Goal: Transaction & Acquisition: Obtain resource

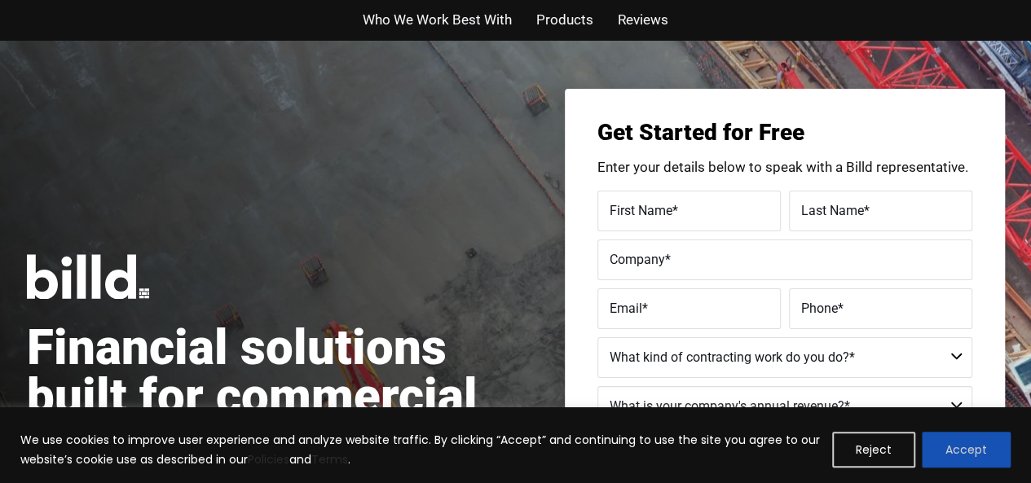
click at [954, 448] on button "Accept" at bounding box center [966, 450] width 89 height 36
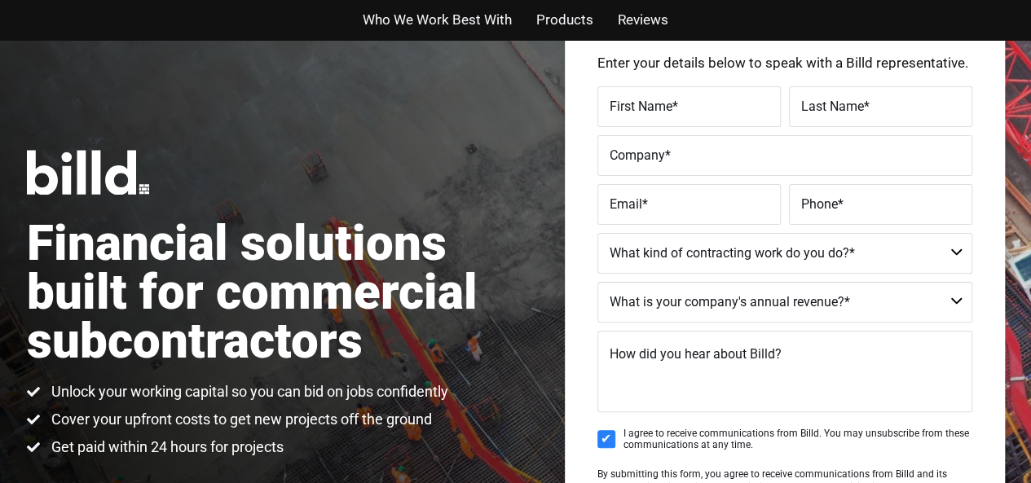
scroll to position [99, 0]
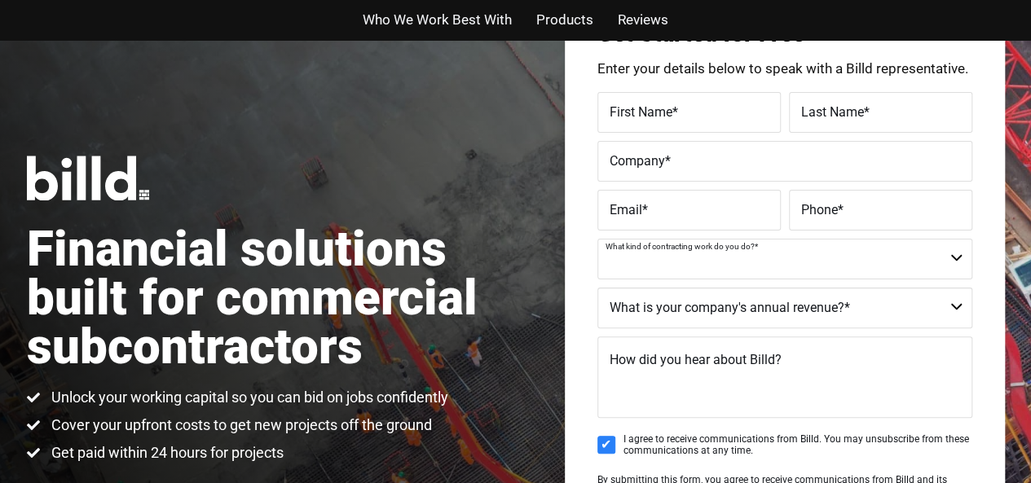
click at [884, 264] on select "Commercial Commercial and Residential Residential Not a Contractor" at bounding box center [784, 259] width 375 height 41
select select "Commercial"
click at [597, 239] on select "Commercial Commercial and Residential Residential Not a Contractor" at bounding box center [784, 259] width 375 height 41
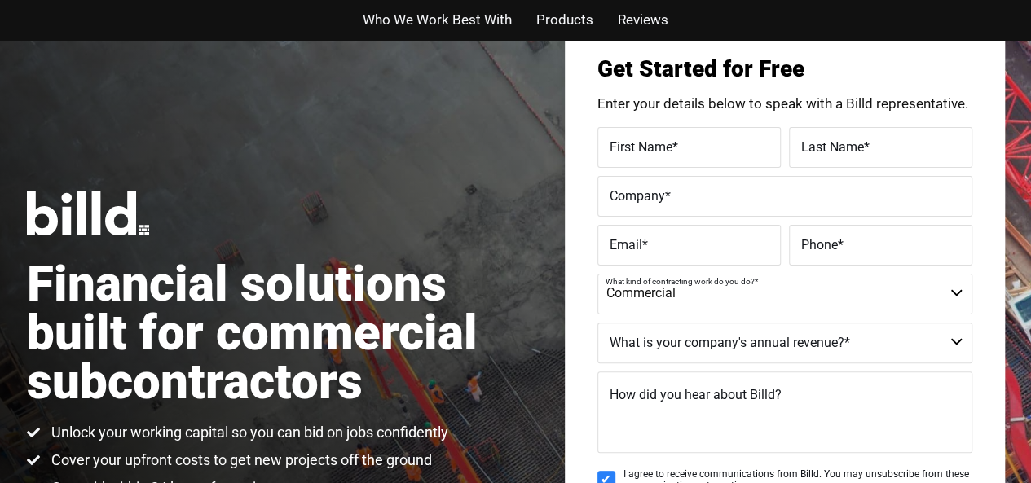
scroll to position [0, 0]
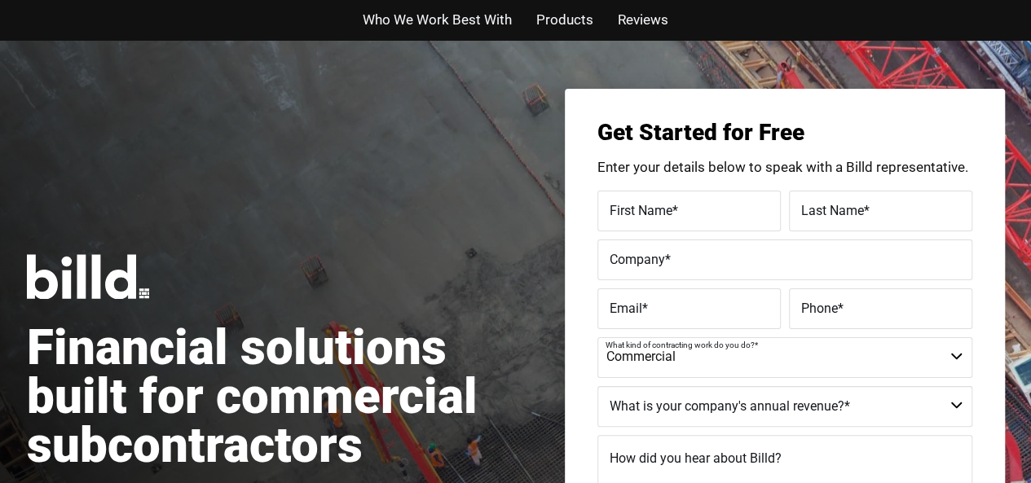
click at [549, 24] on span "Products" at bounding box center [564, 20] width 57 height 24
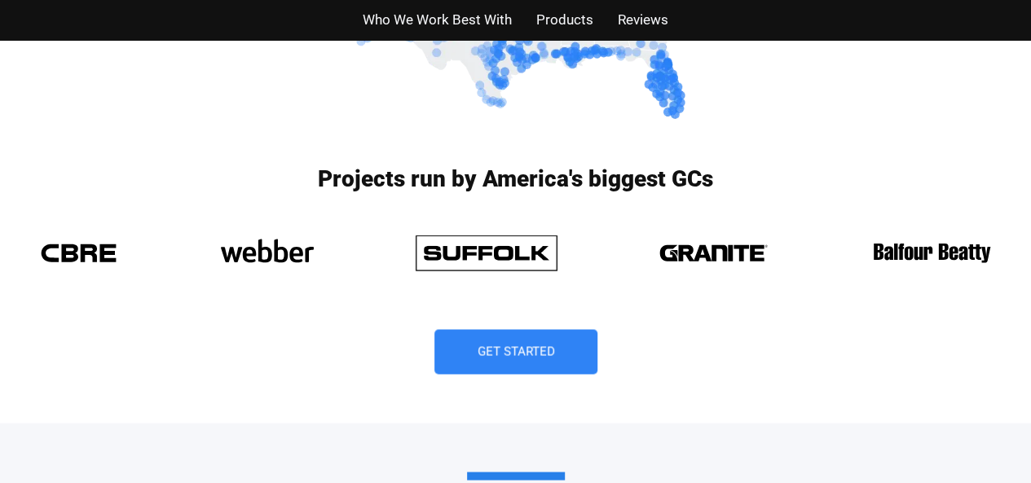
scroll to position [1182, 0]
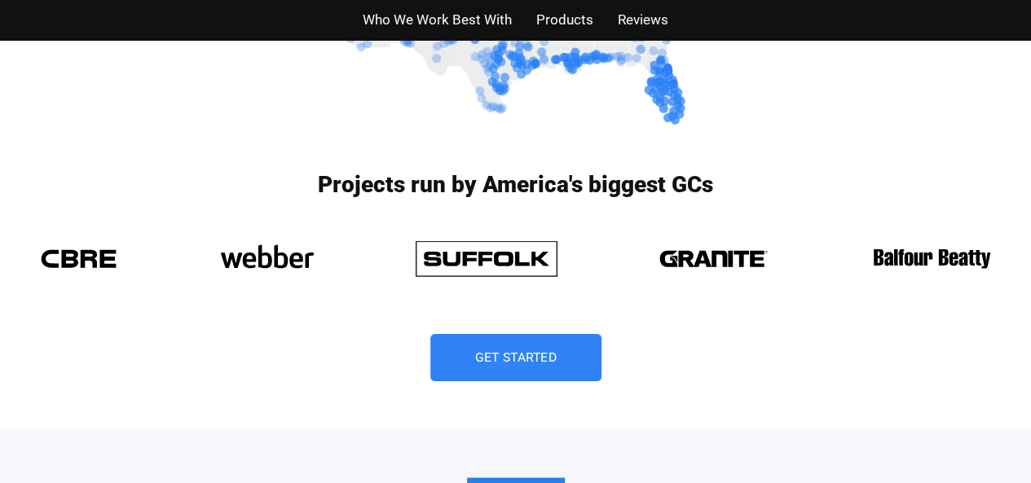
click at [529, 356] on span "Get Started" at bounding box center [516, 357] width 82 height 13
